Goal: Task Accomplishment & Management: Use online tool/utility

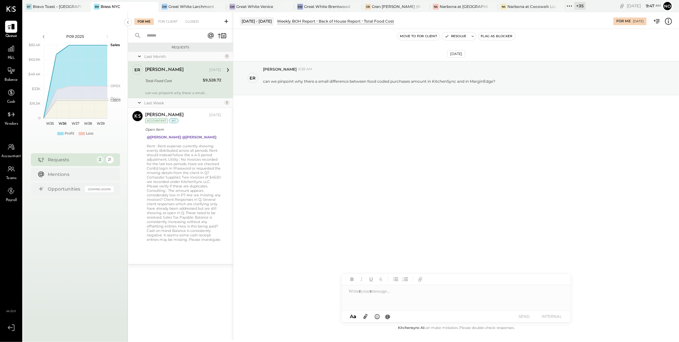
click at [565, 6] on icon at bounding box center [569, 6] width 8 height 8
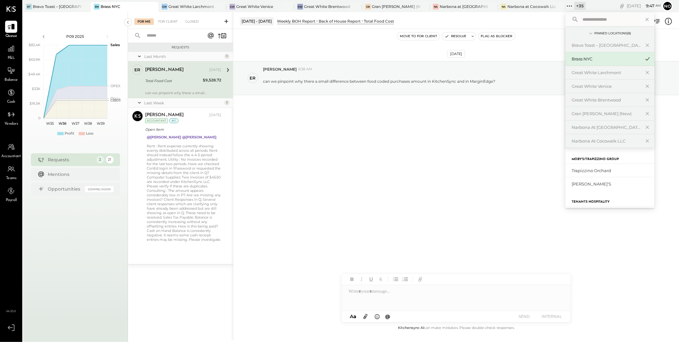
click at [580, 18] on input "text" at bounding box center [609, 19] width 59 height 11
type input "**********"
click at [581, 173] on div "Trapizzino Orchard" at bounding box center [606, 171] width 69 height 6
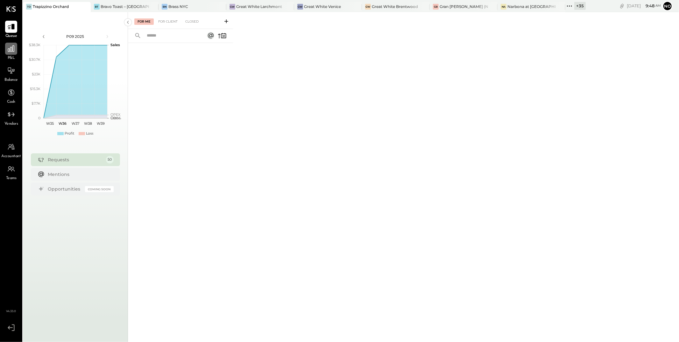
click at [8, 48] on icon at bounding box center [11, 49] width 8 height 8
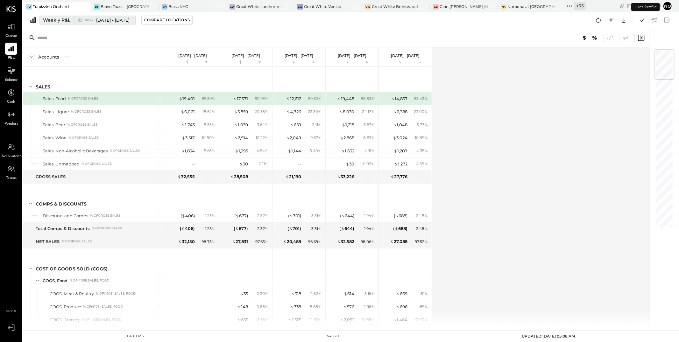
click at [58, 20] on div "Weekly P&L" at bounding box center [56, 20] width 27 height 6
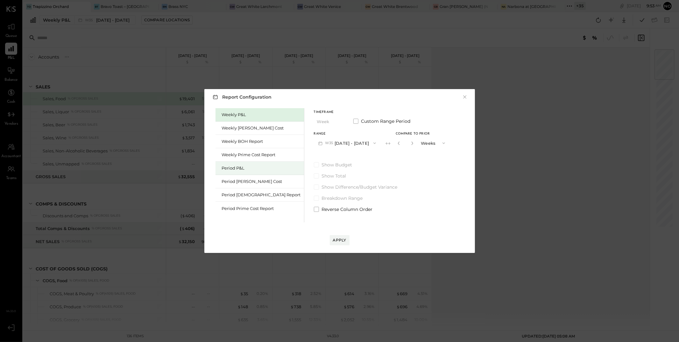
click at [240, 166] on div "Period P&L" at bounding box center [261, 168] width 79 height 6
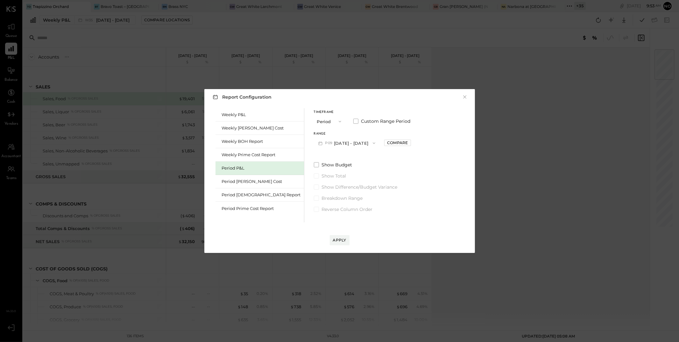
click at [341, 147] on button "P09 [DATE] - [DATE]" at bounding box center [347, 143] width 66 height 12
click at [332, 159] on span "[DATE] - [DATE]" at bounding box center [344, 157] width 30 height 5
click at [378, 138] on div "Range P08 [DATE] - [DATE] Compare" at bounding box center [362, 140] width 97 height 17
click at [387, 143] on div "Compare" at bounding box center [397, 142] width 21 height 5
click at [410, 143] on icon "button" at bounding box center [412, 143] width 4 height 4
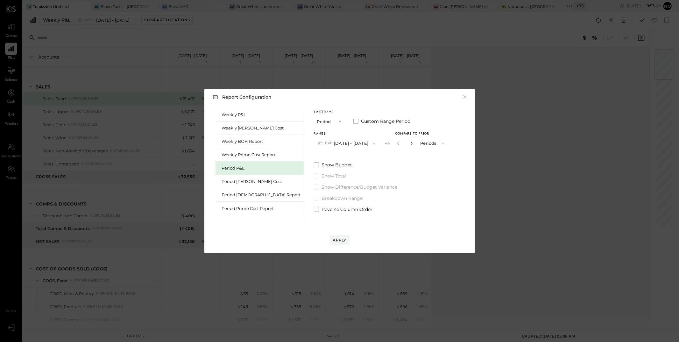
click at [410, 143] on icon "button" at bounding box center [412, 143] width 4 height 4
type input "*"
click at [340, 239] on div "Apply" at bounding box center [339, 240] width 13 height 5
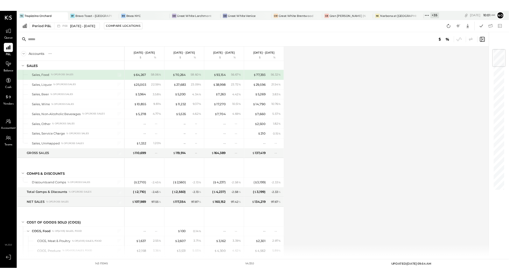
scroll to position [14, 0]
